Goal: Information Seeking & Learning: Learn about a topic

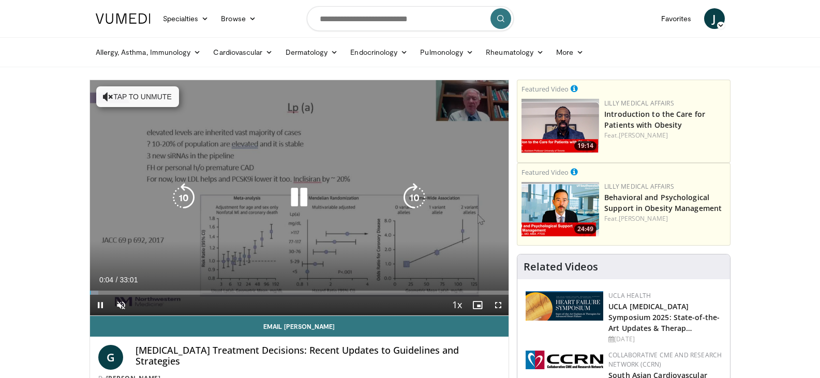
click at [214, 223] on div "10 seconds Tap to unmute" at bounding box center [299, 197] width 419 height 235
click at [302, 196] on icon "Video Player" at bounding box center [299, 197] width 29 height 29
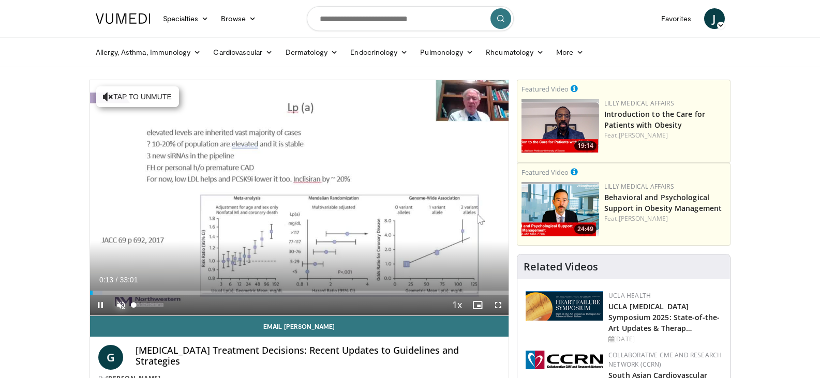
click at [116, 303] on span "Video Player" at bounding box center [121, 305] width 21 height 21
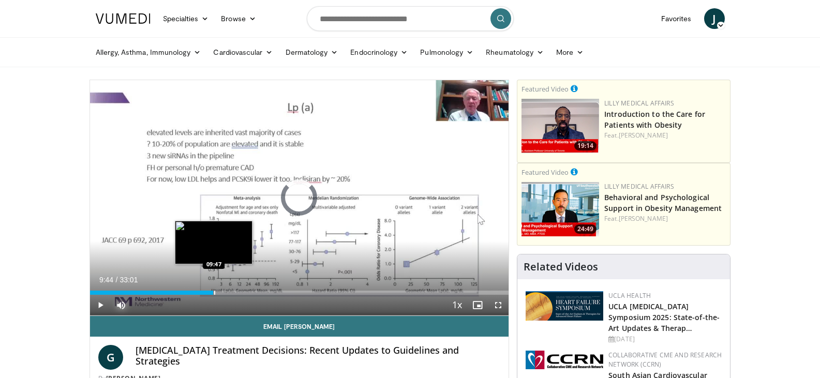
click at [214, 293] on div "Progress Bar" at bounding box center [214, 293] width 1 height 4
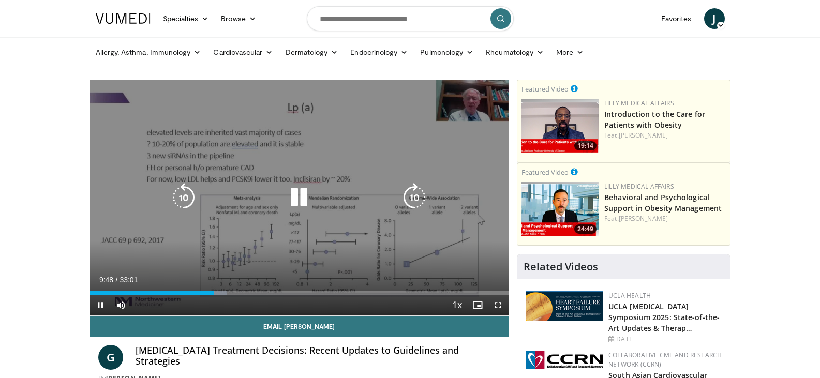
click at [416, 199] on icon "Video Player" at bounding box center [414, 197] width 29 height 29
click at [415, 191] on icon "Video Player" at bounding box center [414, 197] width 29 height 29
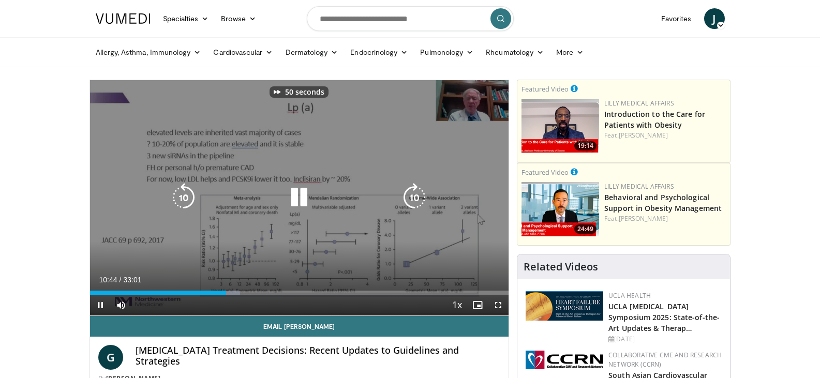
click at [415, 191] on icon "Video Player" at bounding box center [414, 197] width 29 height 29
click at [407, 197] on icon "Video Player" at bounding box center [414, 197] width 29 height 29
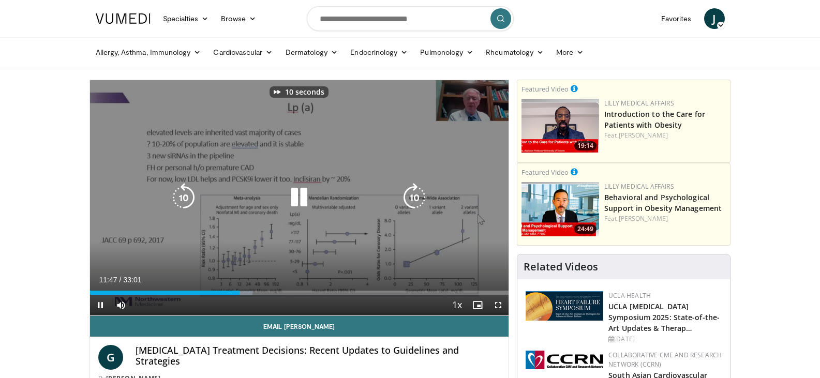
click at [407, 197] on icon "Video Player" at bounding box center [414, 197] width 29 height 29
click at [411, 199] on icon "Video Player" at bounding box center [414, 197] width 29 height 29
click at [301, 199] on icon "Video Player" at bounding box center [299, 197] width 29 height 29
click at [293, 195] on icon "Video Player" at bounding box center [299, 197] width 29 height 29
click at [302, 195] on icon "Video Player" at bounding box center [299, 197] width 29 height 29
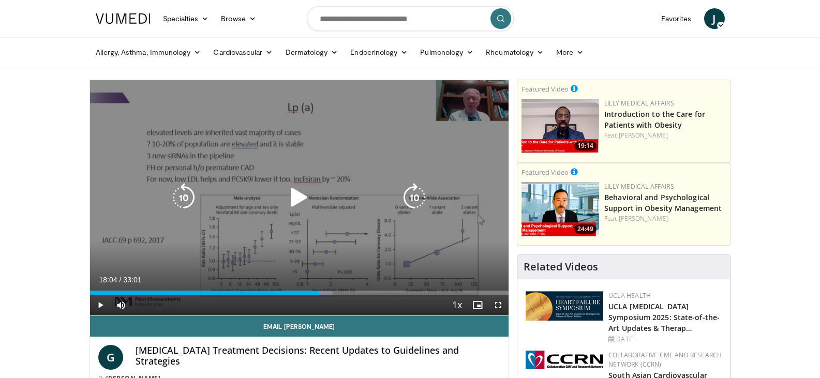
click at [299, 200] on icon "Video Player" at bounding box center [299, 197] width 29 height 29
click at [408, 194] on icon "Video Player" at bounding box center [414, 197] width 29 height 29
click at [294, 195] on icon "Video Player" at bounding box center [299, 197] width 29 height 29
click at [296, 196] on icon "Video Player" at bounding box center [299, 197] width 29 height 29
click at [407, 195] on icon "Video Player" at bounding box center [414, 197] width 29 height 29
